Goal: Transaction & Acquisition: Subscribe to service/newsletter

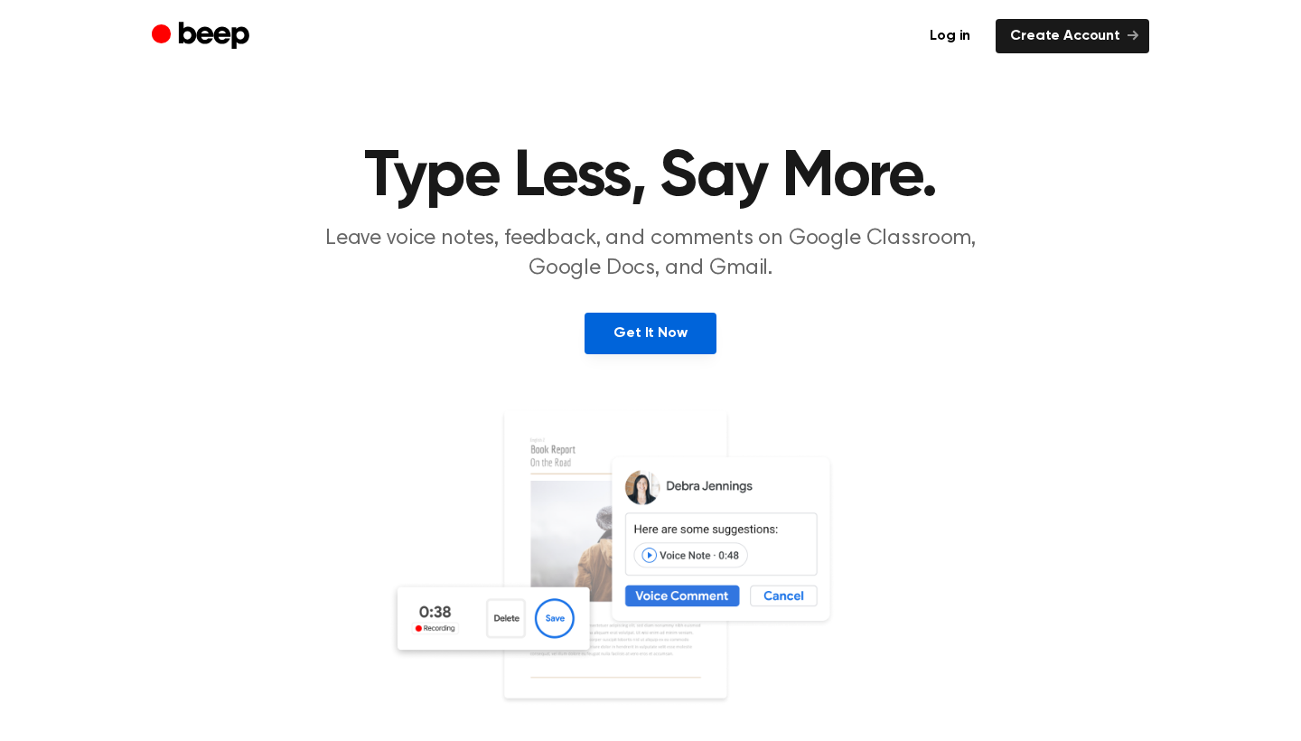
click at [633, 335] on link "Get It Now" at bounding box center [650, 334] width 131 height 42
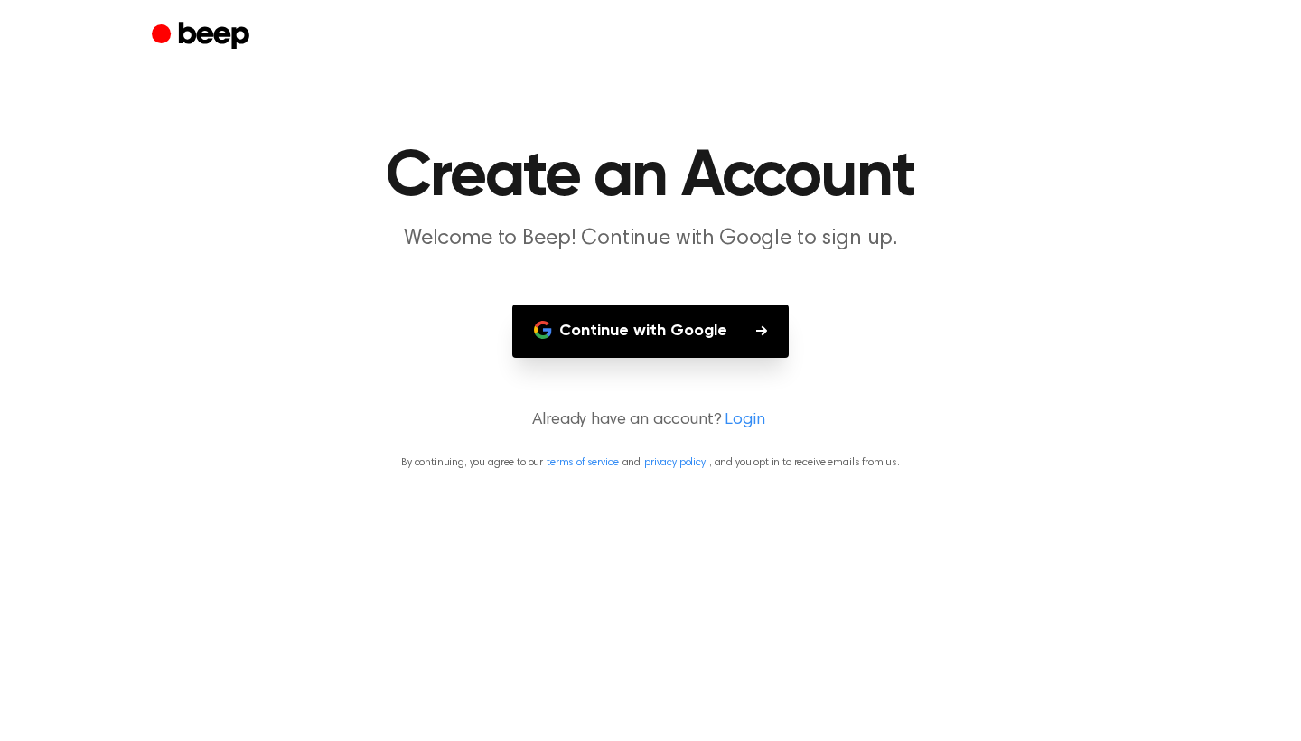
click at [693, 336] on button "Continue with Google" at bounding box center [650, 331] width 277 height 53
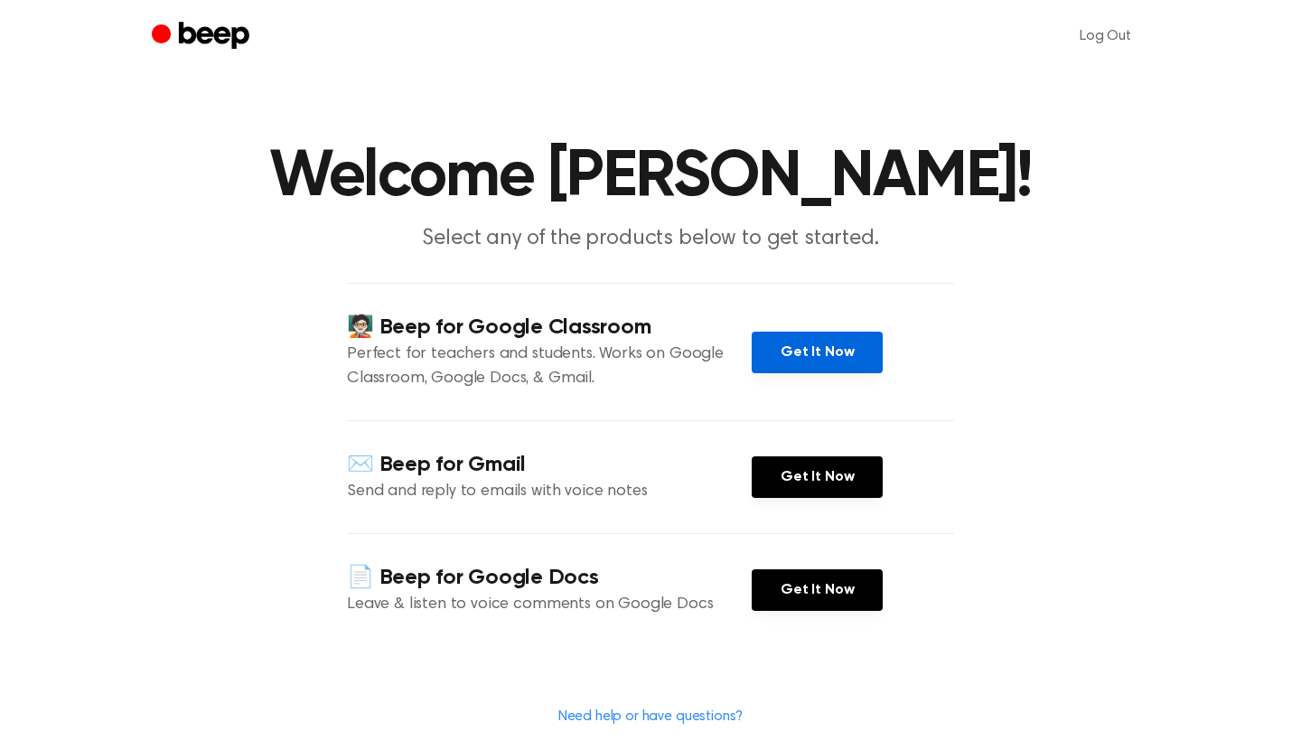
click at [853, 349] on link "Get It Now" at bounding box center [817, 353] width 131 height 42
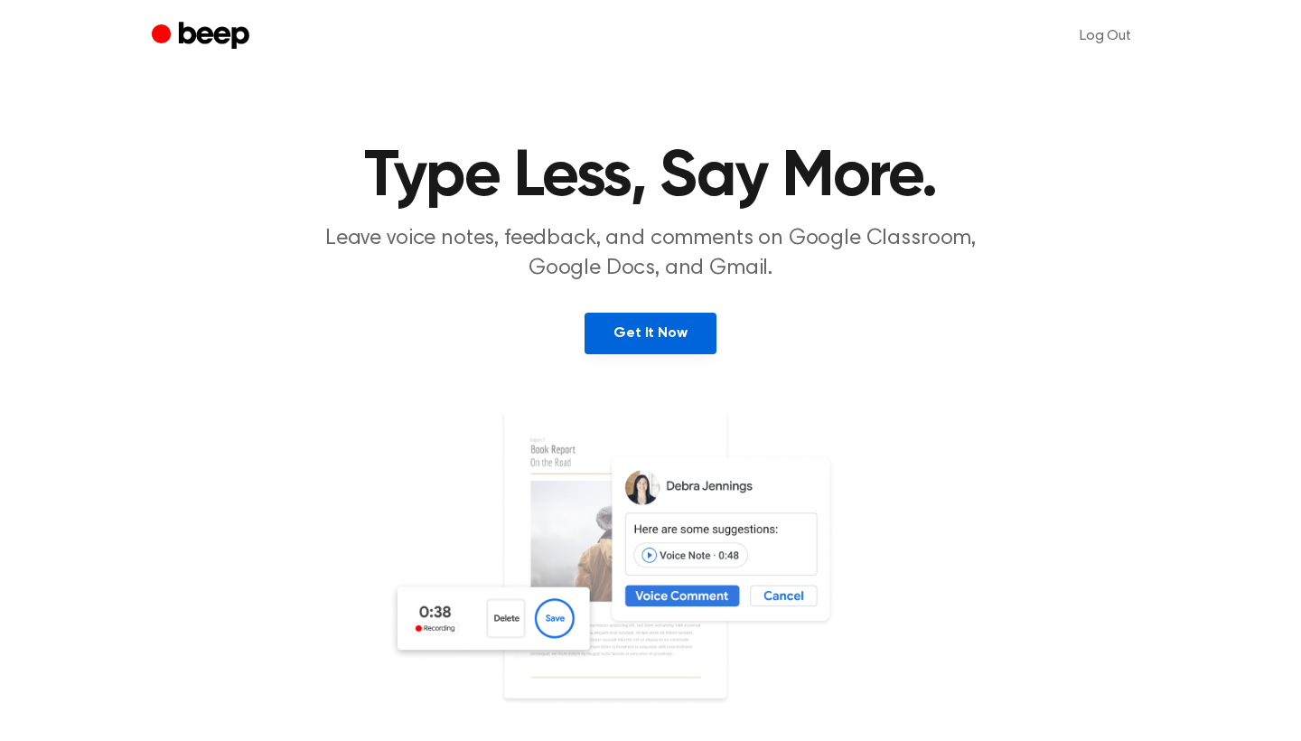
click at [683, 340] on link "Get It Now" at bounding box center [650, 334] width 131 height 42
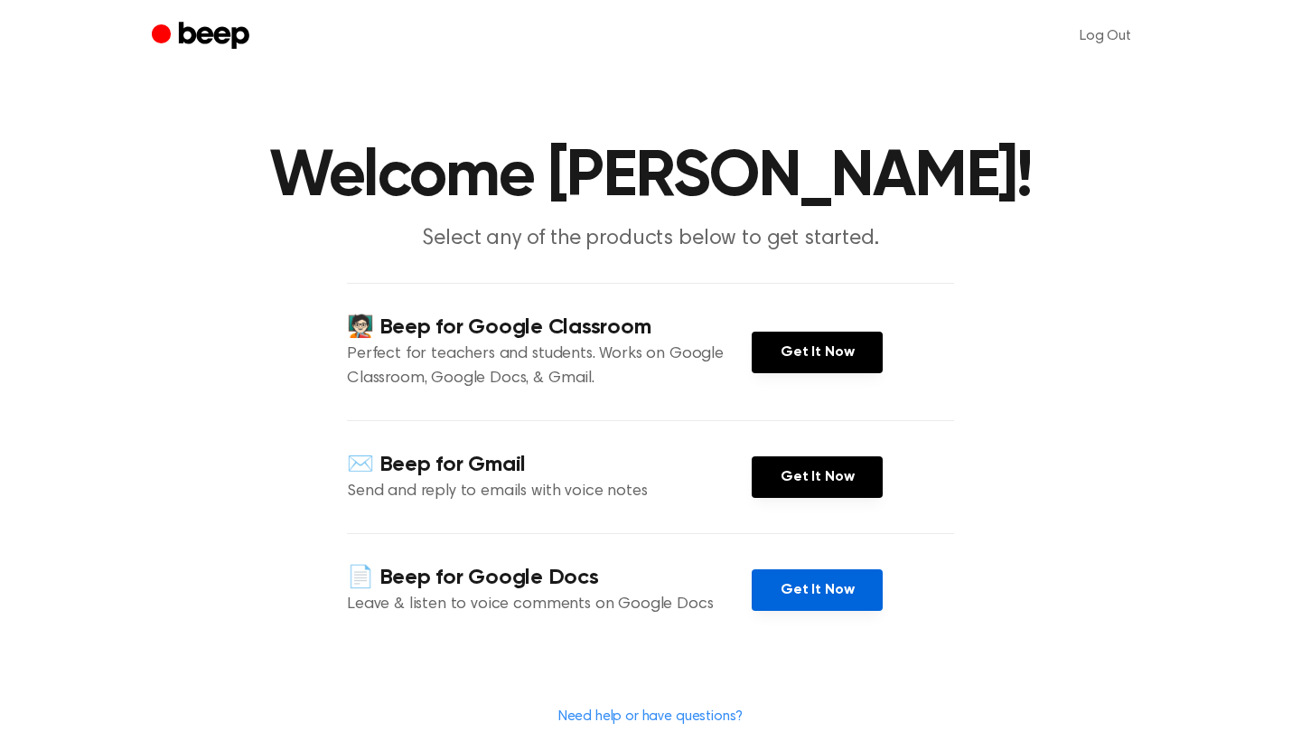
click at [797, 604] on link "Get It Now" at bounding box center [817, 590] width 131 height 42
